Goal: Task Accomplishment & Management: Use online tool/utility

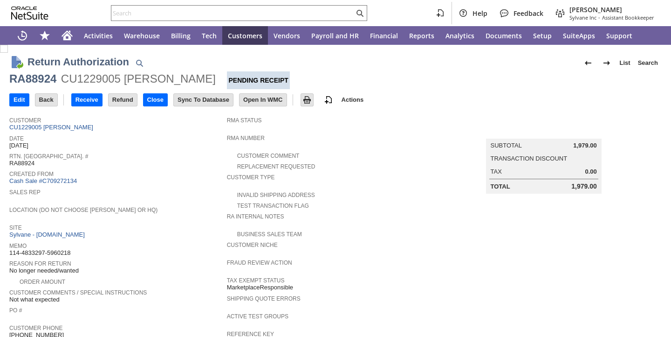
click at [199, 205] on span "Location (Do Not Choose [PERSON_NAME] or HQ)" at bounding box center [115, 208] width 213 height 9
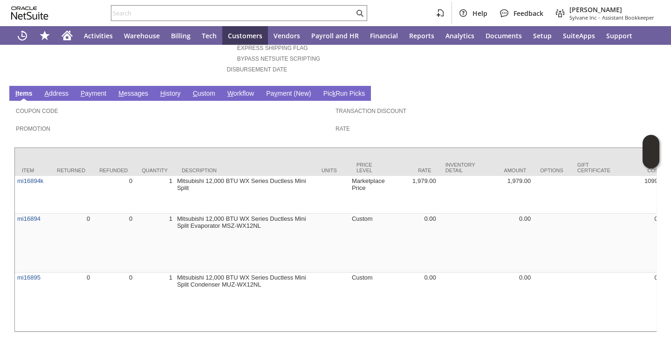
scroll to position [466, 0]
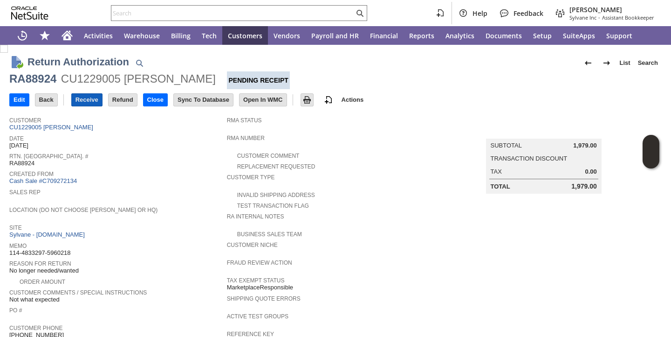
click at [81, 96] on input "Receive" at bounding box center [87, 100] width 30 height 12
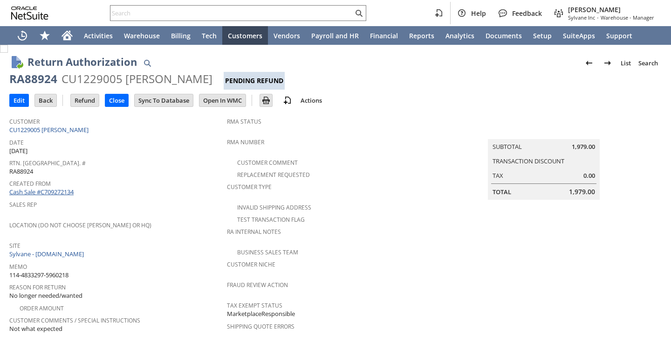
click at [61, 188] on link "Cash Sale #C709272134" at bounding box center [41, 191] width 64 height 8
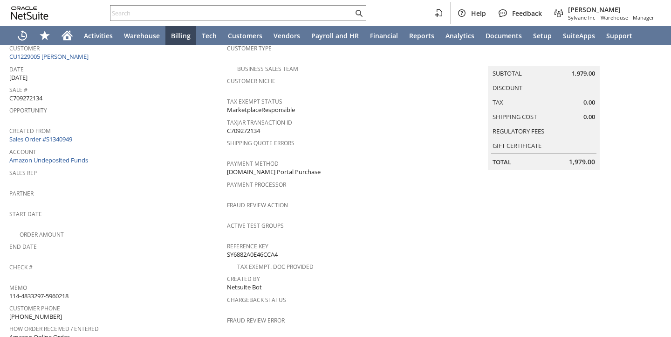
scroll to position [559, 0]
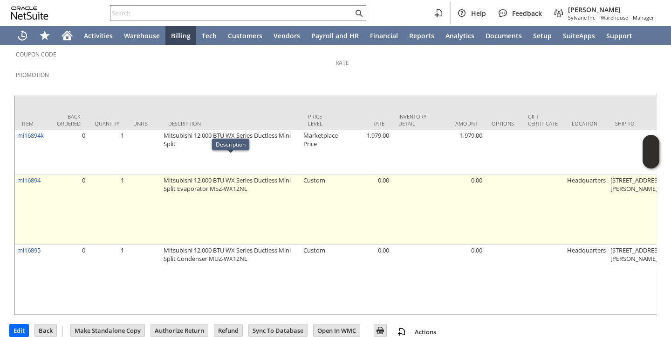
click at [297, 180] on td "Mitsubishi 12,000 BTU WX Series Ductless Mini Split Evaporator MSZ-WX12NL" at bounding box center [231, 209] width 140 height 70
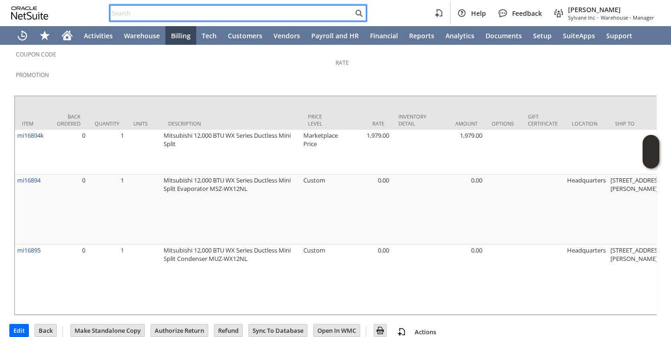
click at [186, 11] on input "text" at bounding box center [231, 12] width 243 height 11
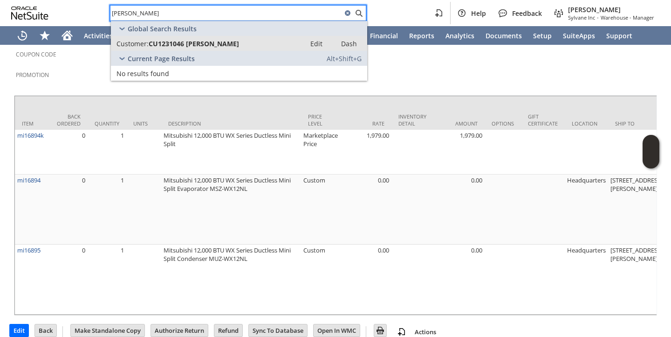
type input "brad zalenski"
click at [174, 44] on span "CU1231046 Brad Zalenski" at bounding box center [194, 43] width 90 height 9
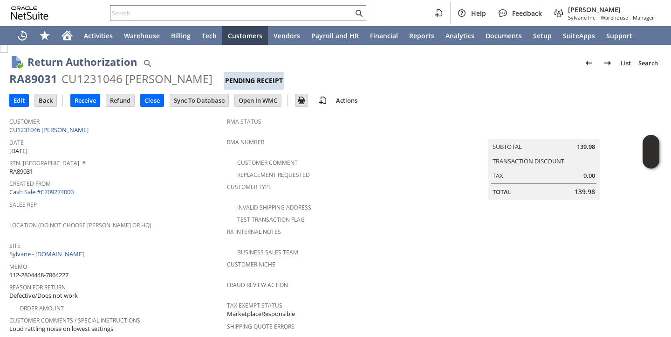
click at [211, 260] on span "Memo" at bounding box center [115, 265] width 213 height 11
click at [180, 239] on span "Site" at bounding box center [115, 244] width 213 height 11
click at [92, 101] on input "Receive" at bounding box center [85, 100] width 29 height 12
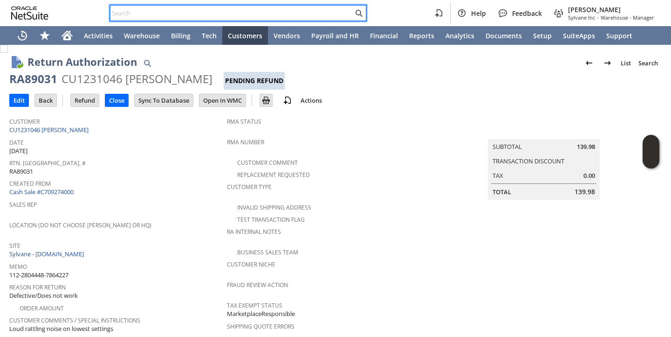
click at [191, 14] on input "text" at bounding box center [231, 12] width 243 height 11
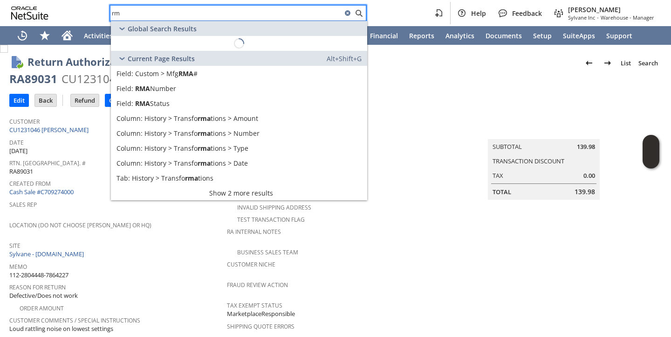
type input "r"
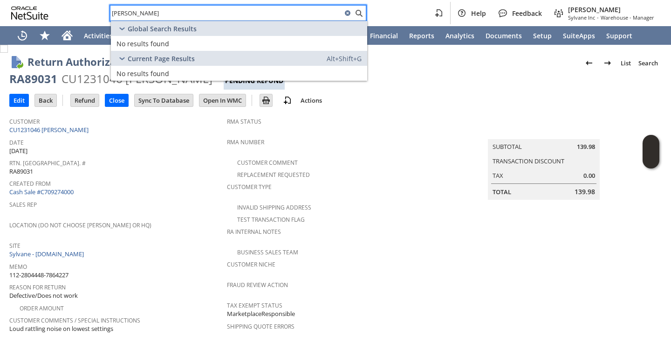
click at [116, 15] on input "arman murabia" at bounding box center [226, 12] width 232 height 11
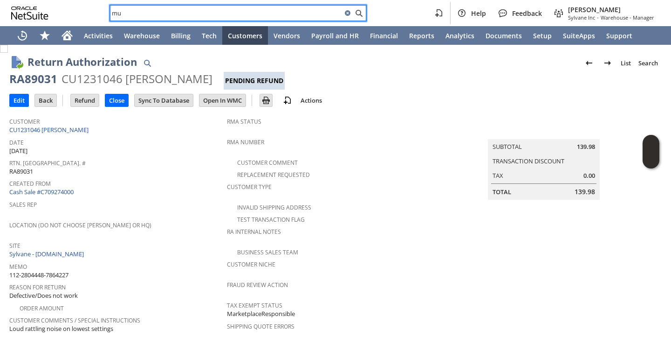
type input "m"
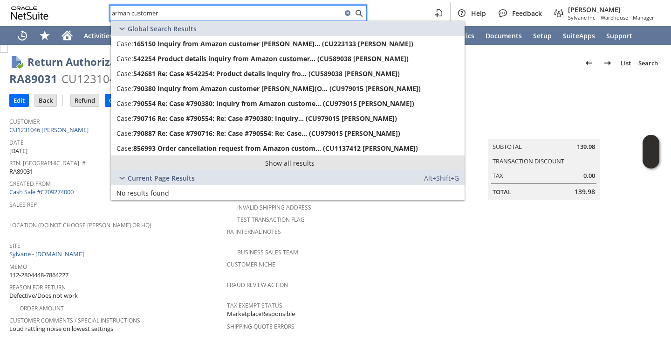
type input "arman customer"
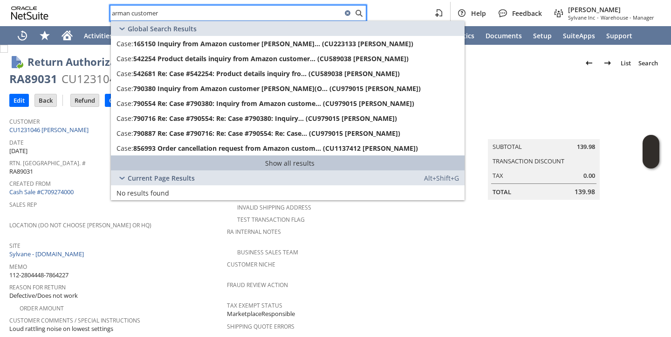
click at [151, 158] on link "Show all results" at bounding box center [288, 162] width 354 height 15
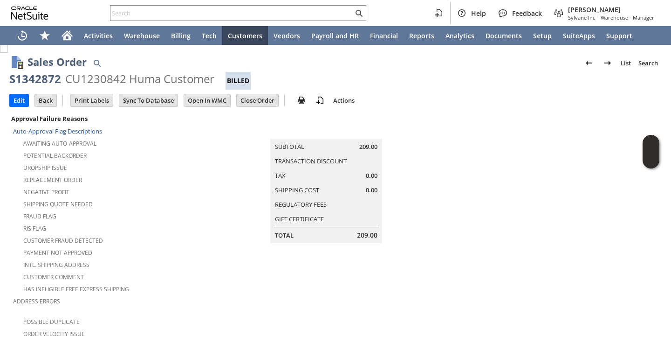
click at [195, 161] on div "Dropship Issue" at bounding box center [120, 166] width 214 height 11
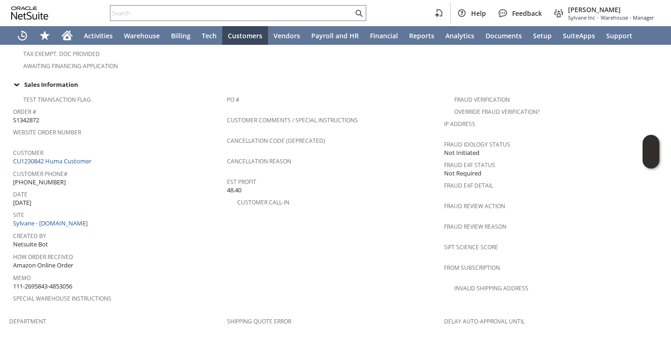
scroll to position [297, 0]
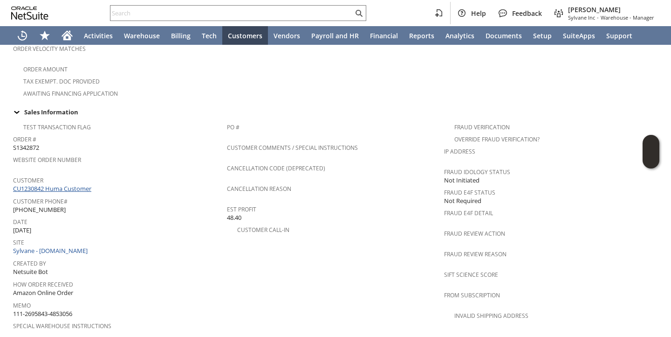
click at [88, 184] on link "CU1230842 Huma Customer" at bounding box center [53, 188] width 81 height 8
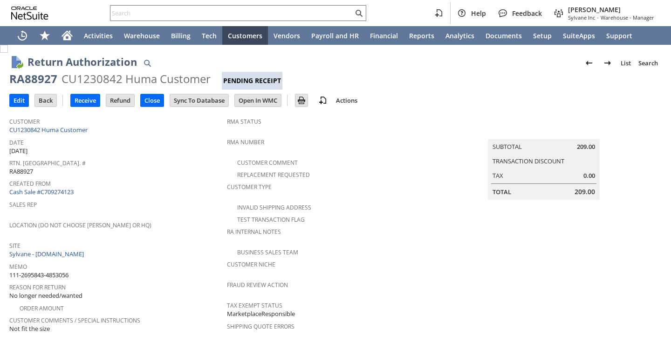
click at [200, 260] on span "Memo" at bounding box center [115, 265] width 213 height 11
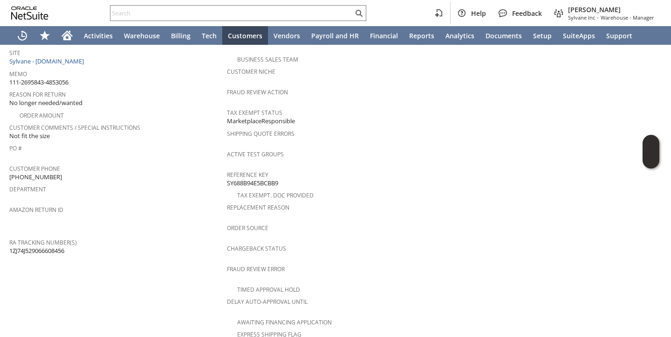
scroll to position [386, 0]
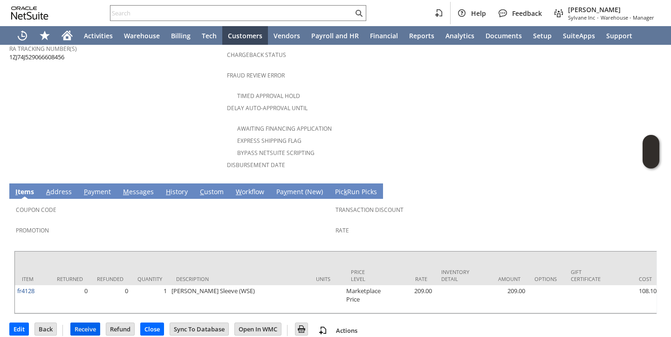
click at [80, 323] on input "Receive" at bounding box center [85, 329] width 29 height 12
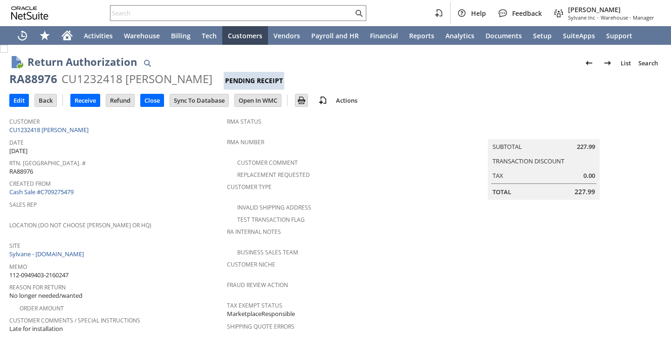
click at [192, 180] on span "Created From" at bounding box center [115, 182] width 213 height 11
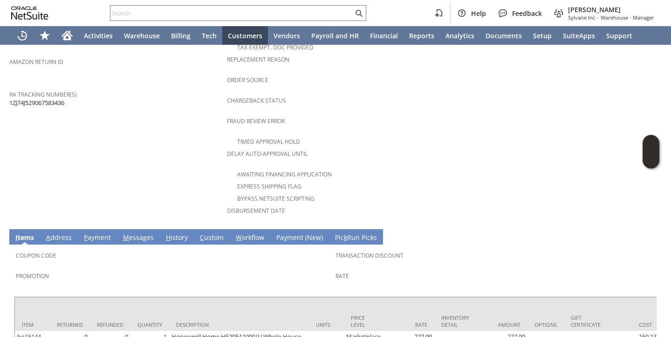
scroll to position [420, 0]
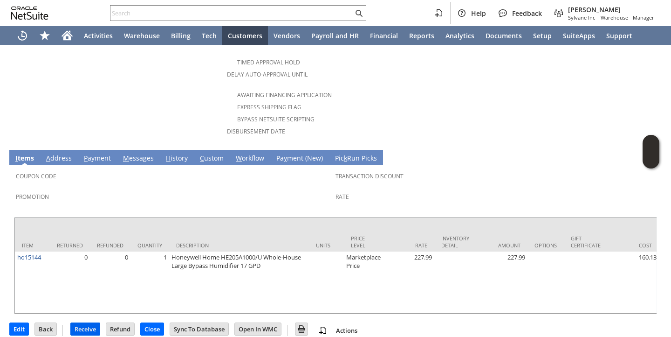
click at [78, 323] on input "Receive" at bounding box center [85, 329] width 29 height 12
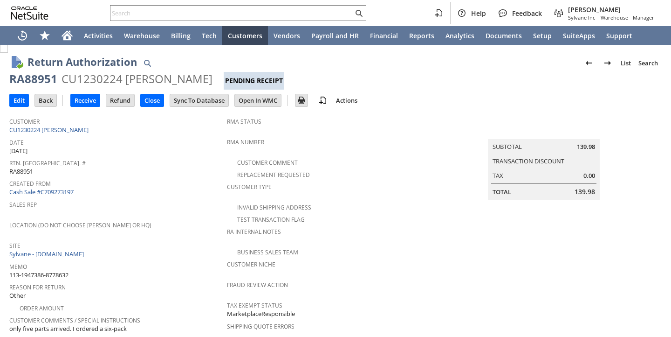
click at [151, 204] on div "Sales Rep" at bounding box center [115, 208] width 213 height 20
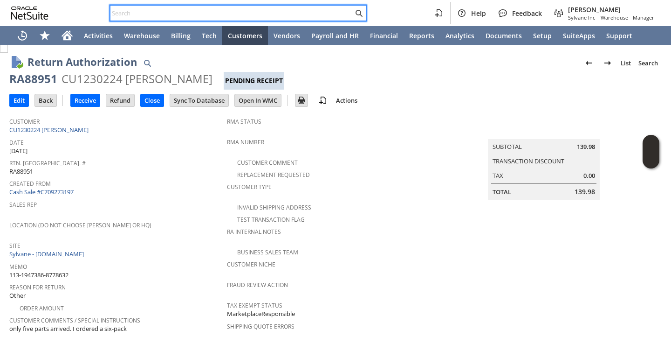
click at [138, 12] on input "text" at bounding box center [231, 12] width 243 height 11
